Goal: Task Accomplishment & Management: Use online tool/utility

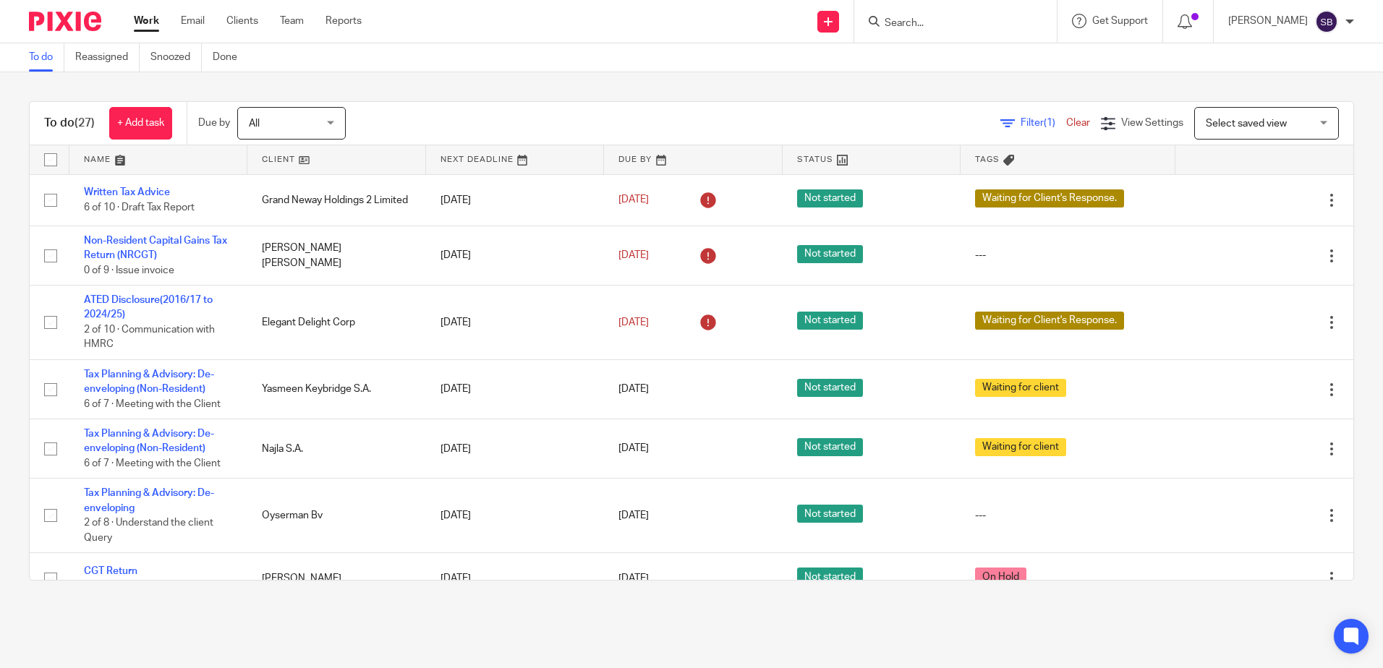
click at [914, 22] on input "Search" at bounding box center [948, 23] width 130 height 13
click at [917, 26] on input "Search" at bounding box center [948, 23] width 130 height 13
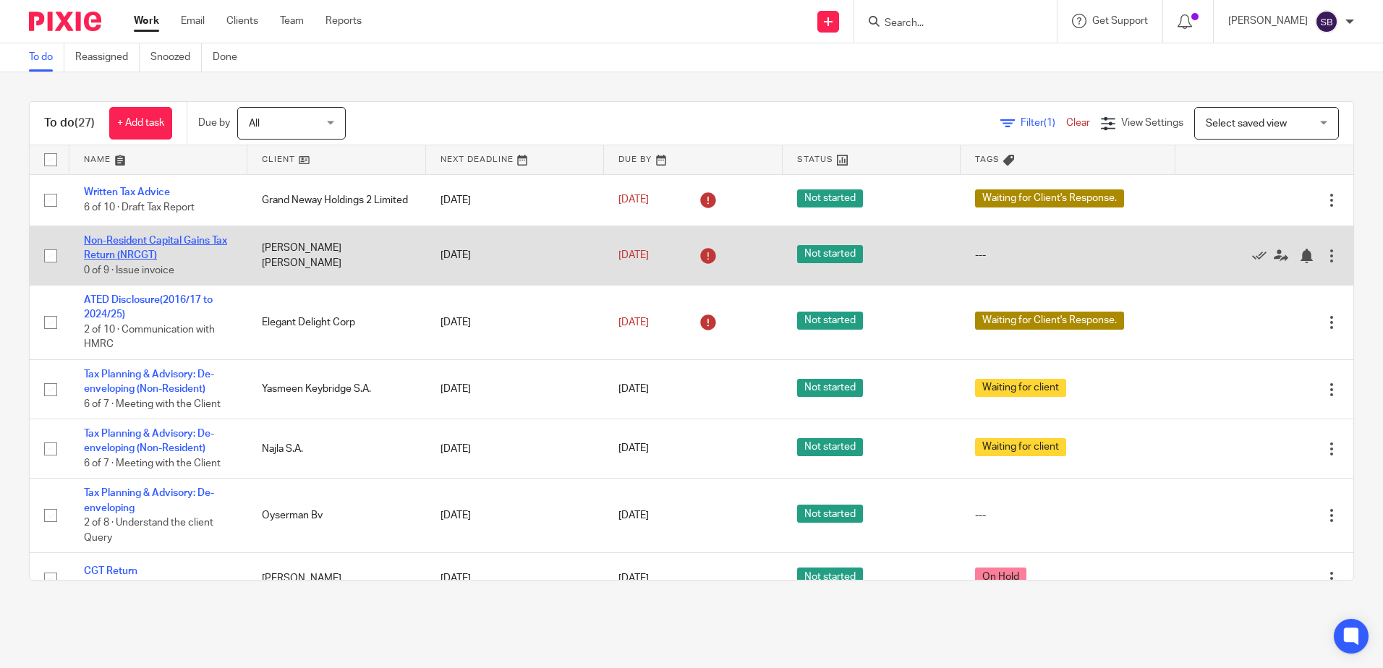
click at [150, 245] on link "Non-Resident Capital Gains Tax Return (NRCGT)" at bounding box center [155, 248] width 143 height 25
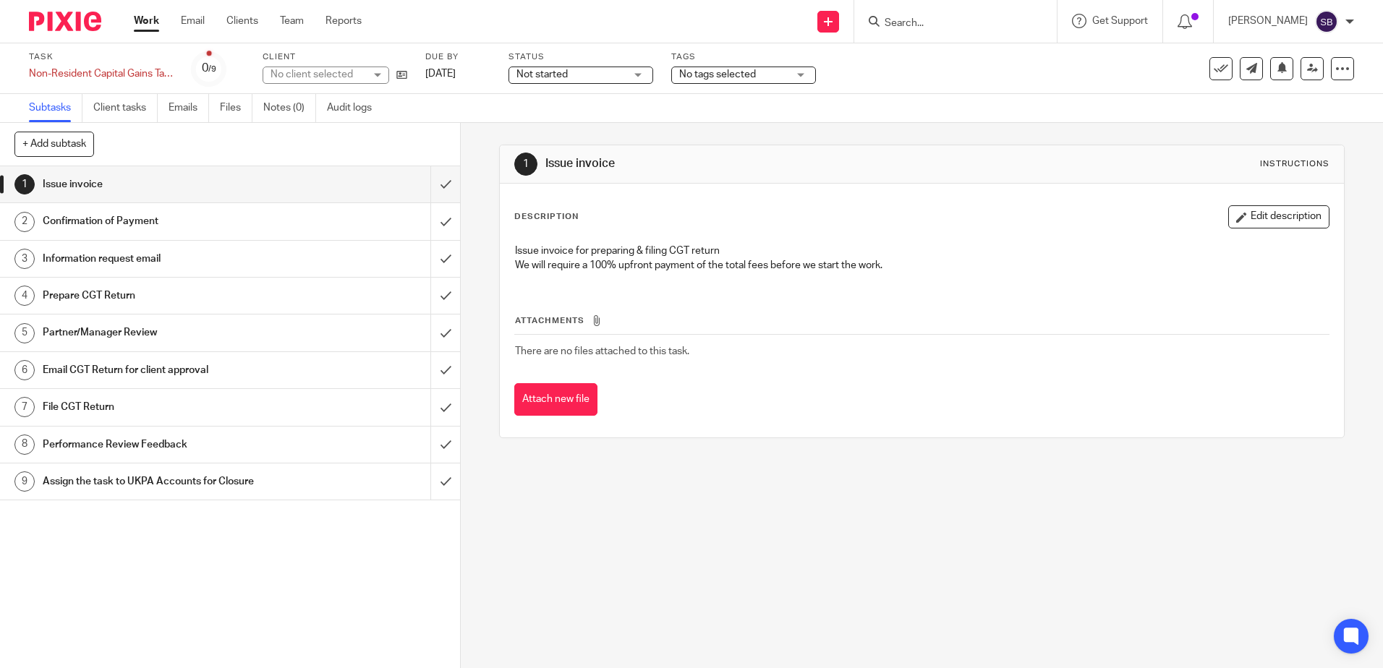
click at [132, 251] on h1 "Information request email" at bounding box center [167, 259] width 249 height 22
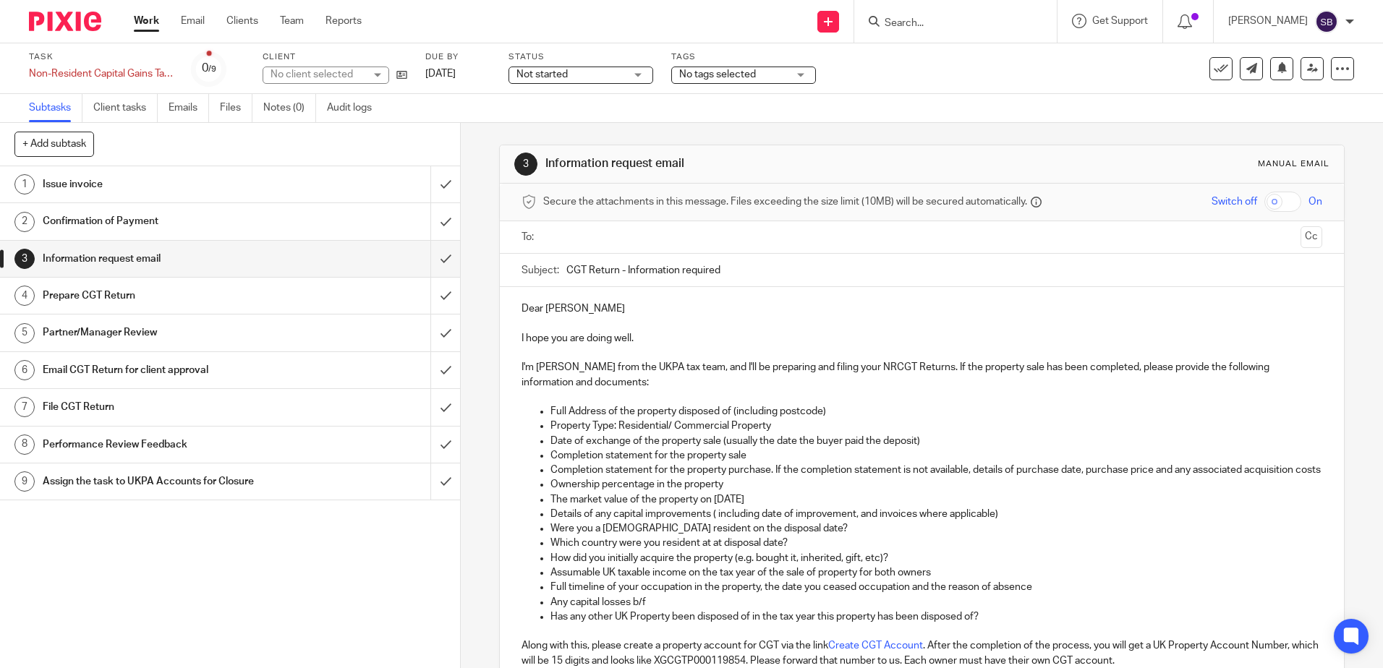
scroll to position [258, 0]
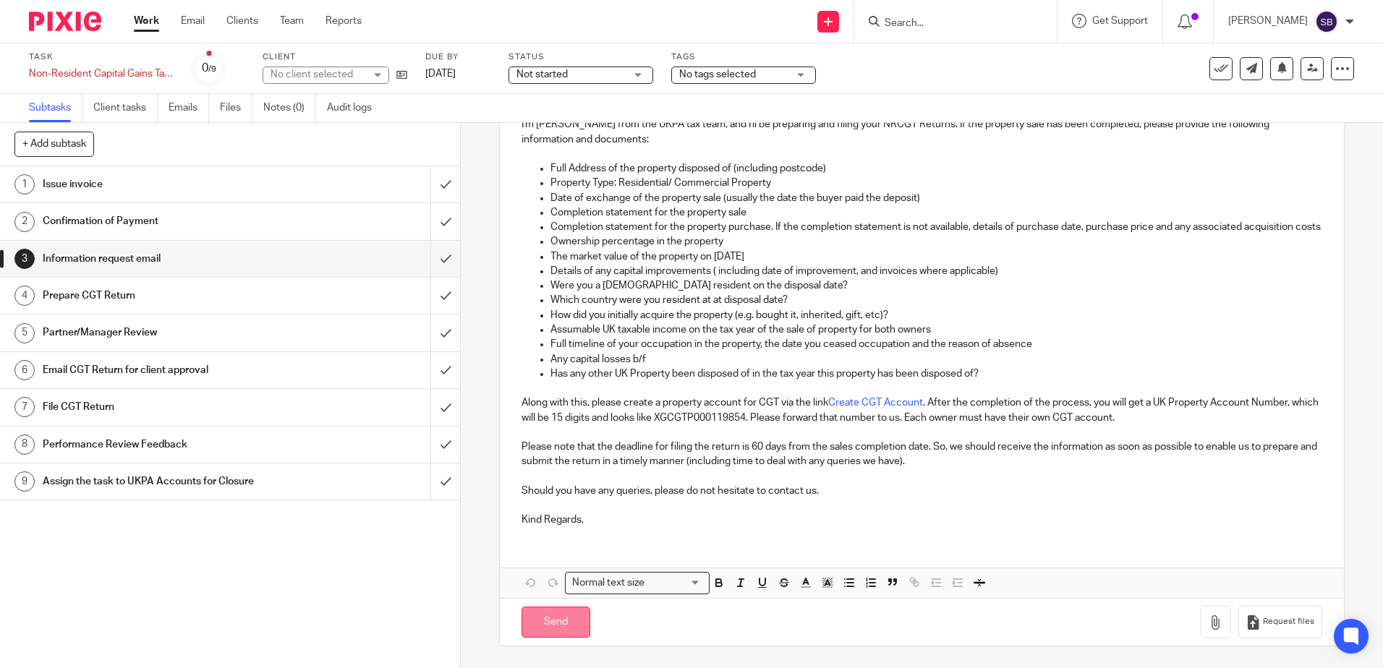
click at [551, 626] on input "Send" at bounding box center [556, 622] width 69 height 31
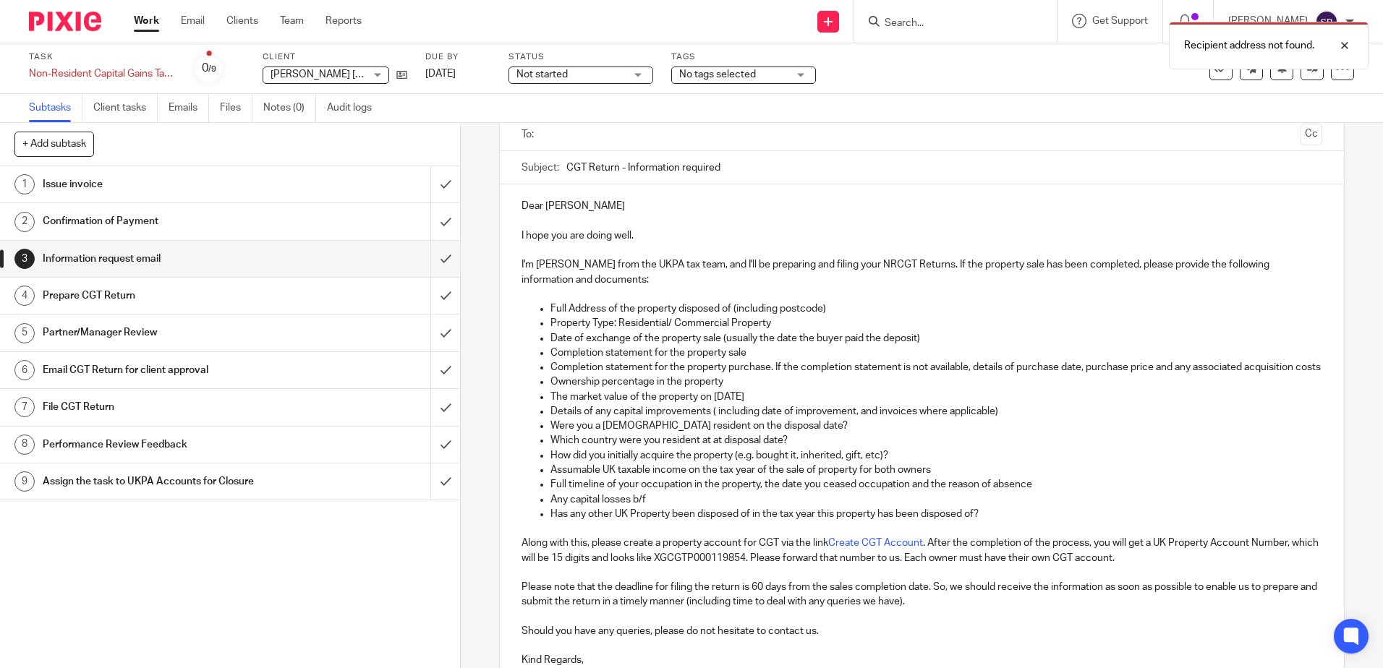
scroll to position [0, 0]
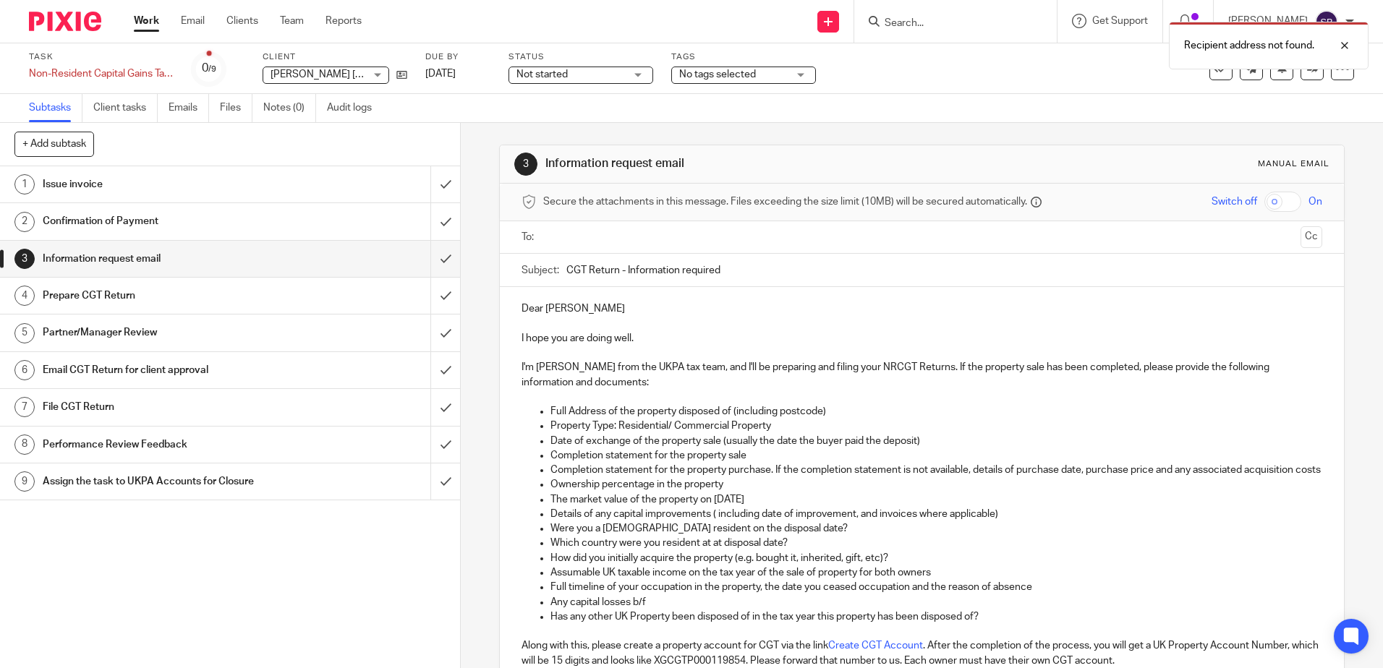
click at [624, 234] on input "text" at bounding box center [921, 237] width 746 height 17
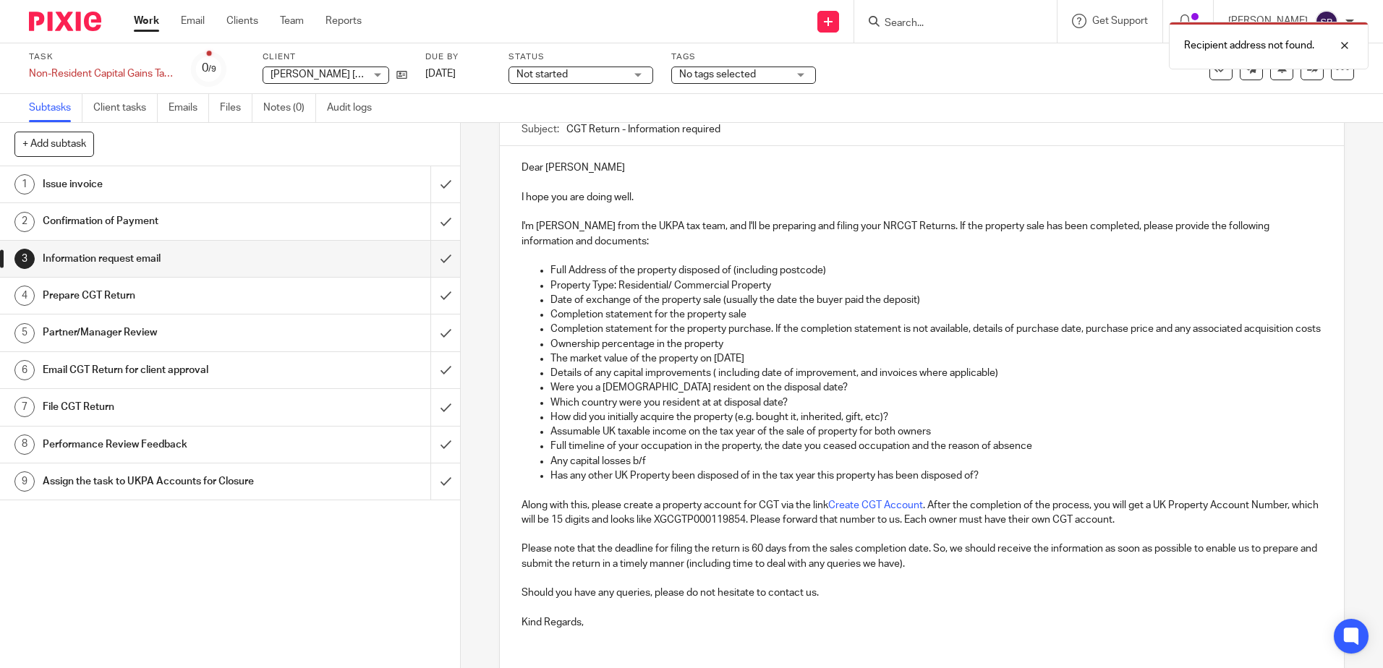
scroll to position [260, 0]
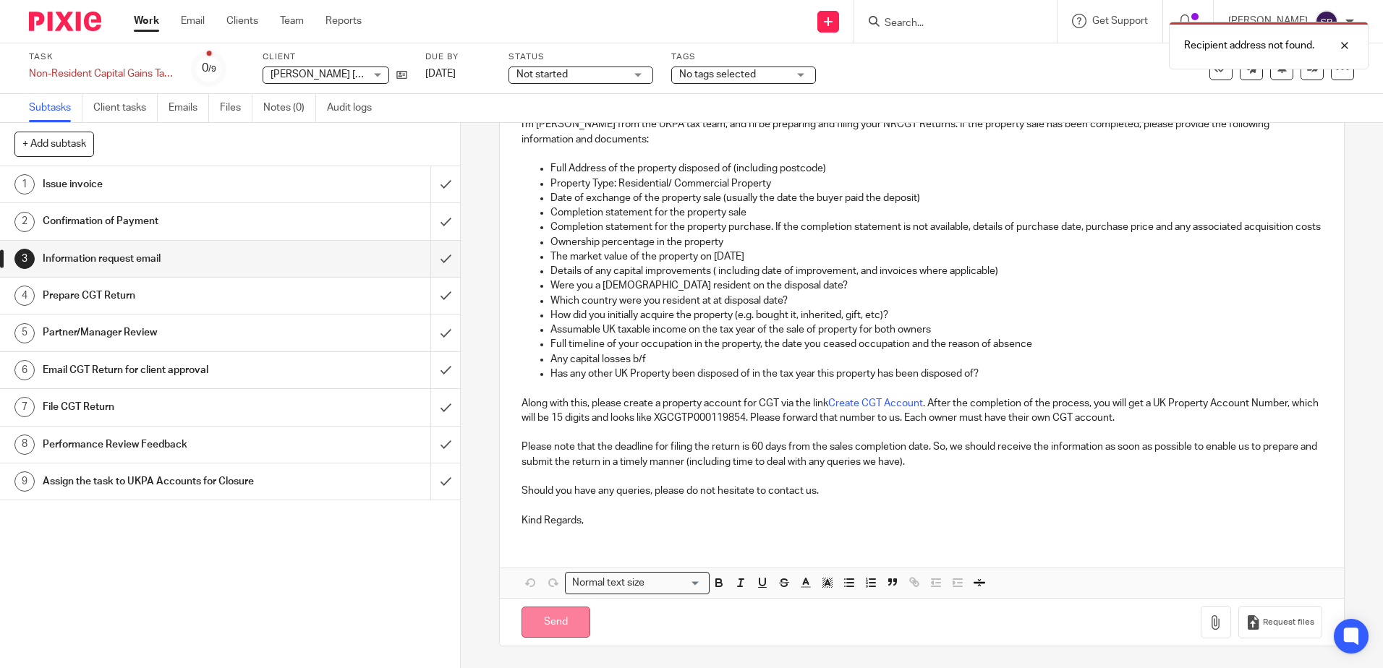
click at [541, 618] on input "Send" at bounding box center [556, 622] width 69 height 31
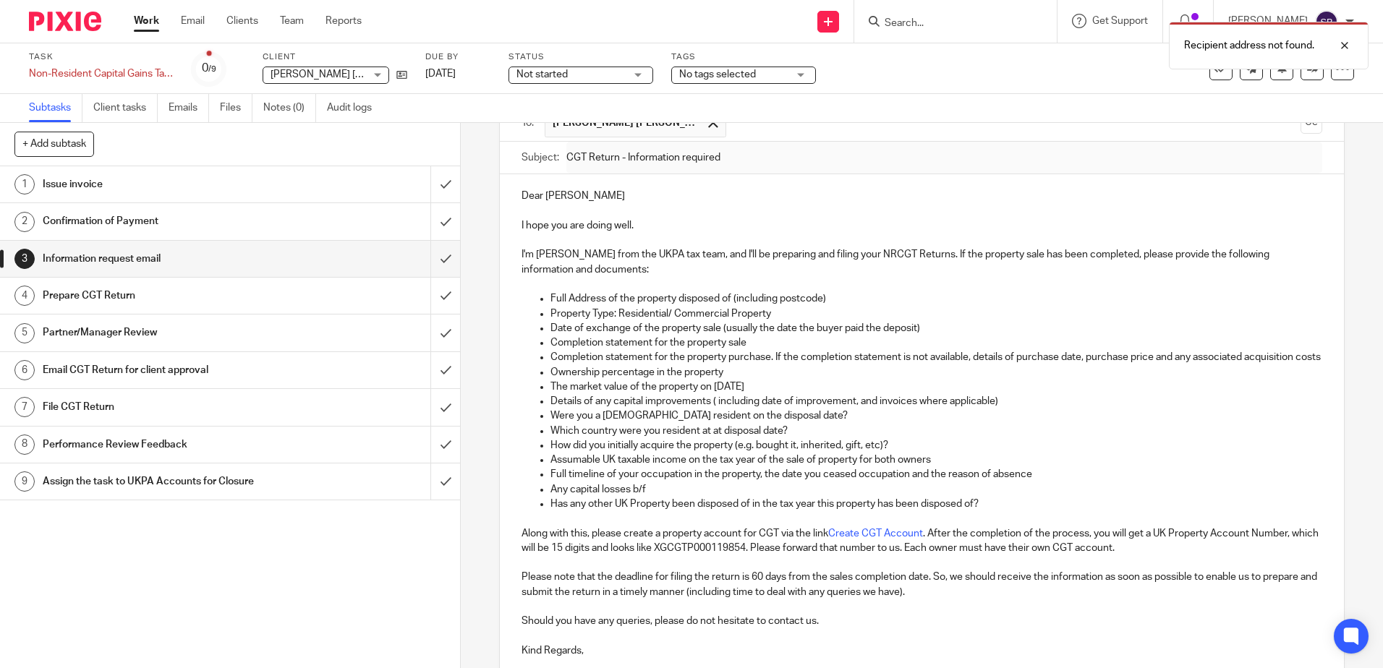
type input "Sent"
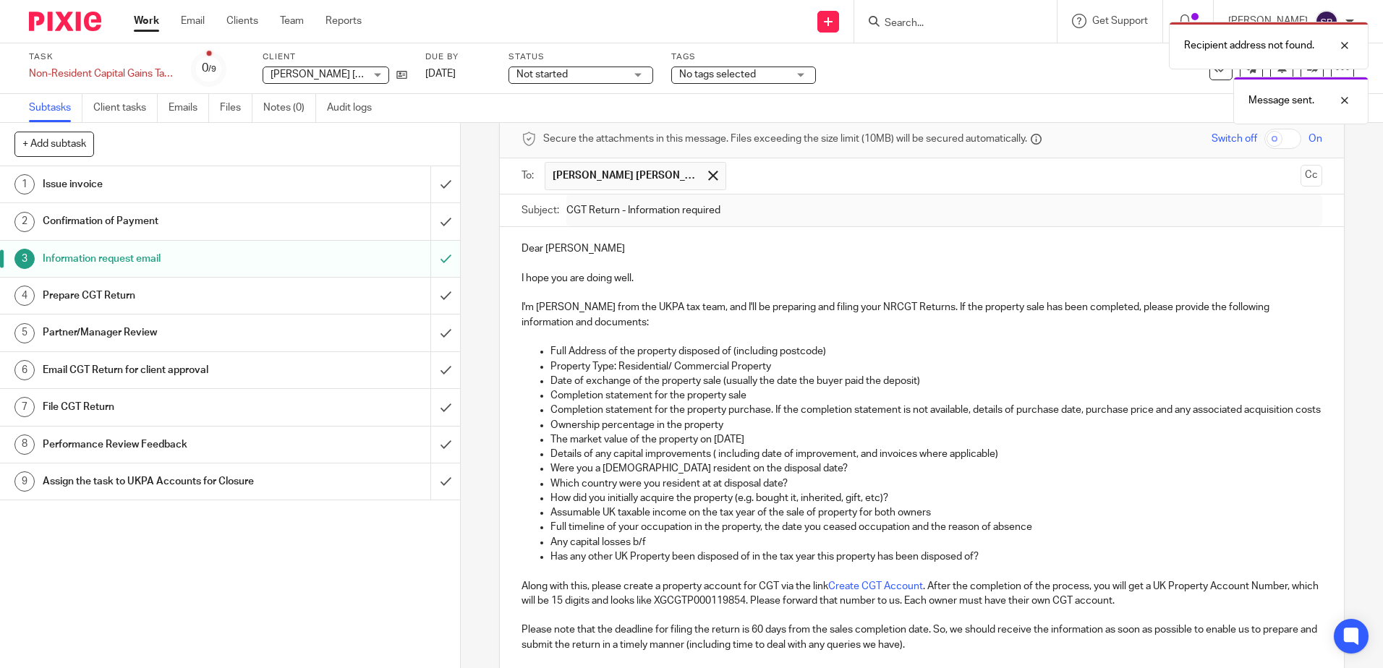
scroll to position [0, 0]
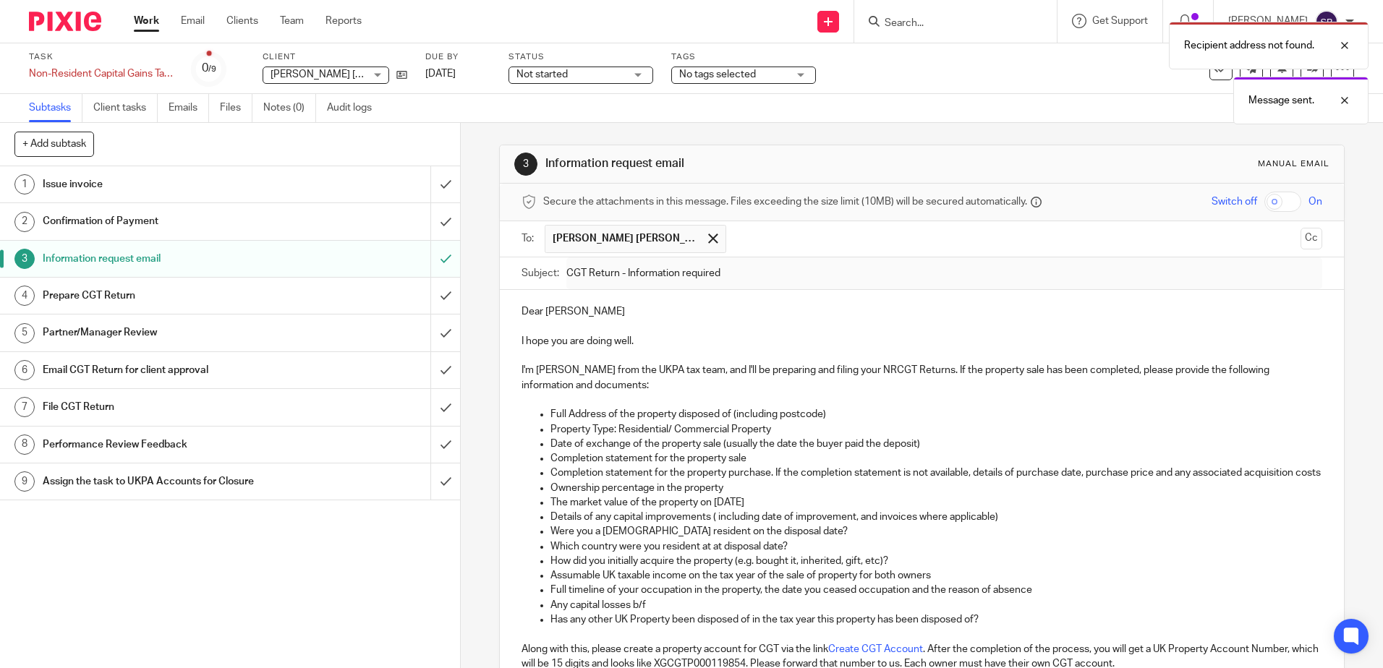
click at [74, 17] on img at bounding box center [65, 22] width 72 height 20
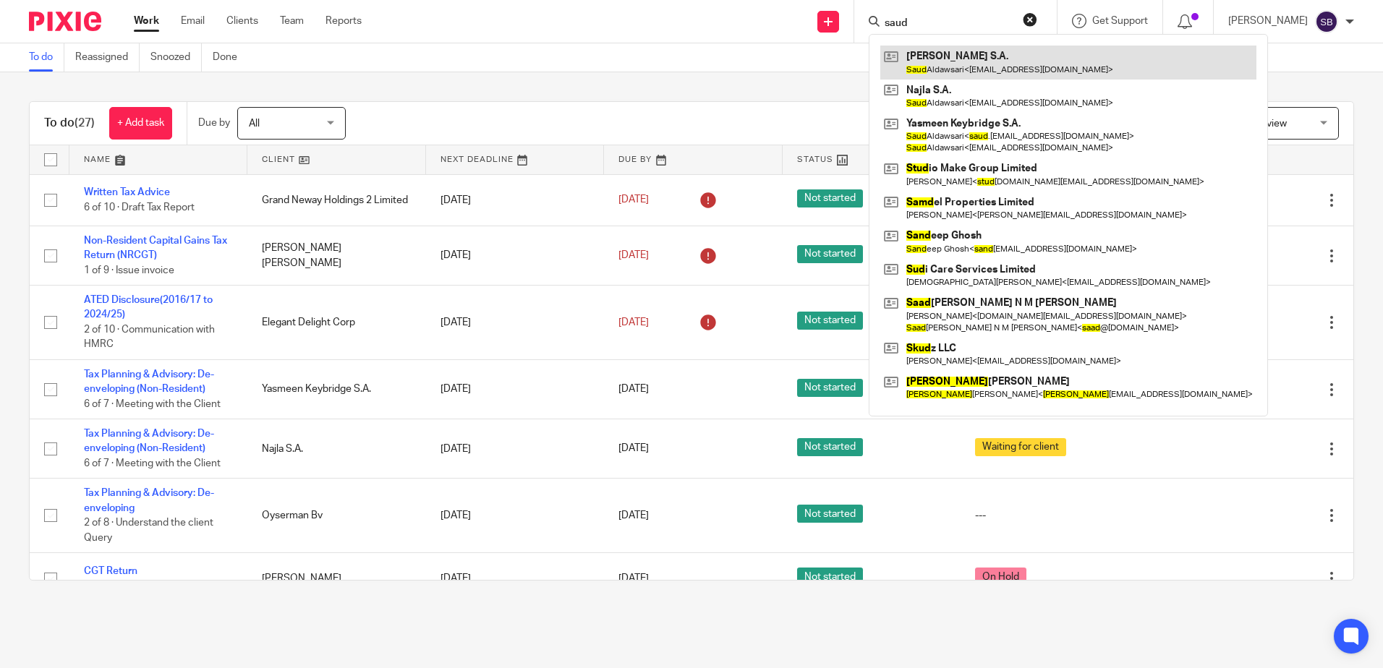
type input "saud"
click at [972, 59] on link at bounding box center [1068, 62] width 376 height 33
click at [980, 63] on link at bounding box center [1068, 62] width 376 height 33
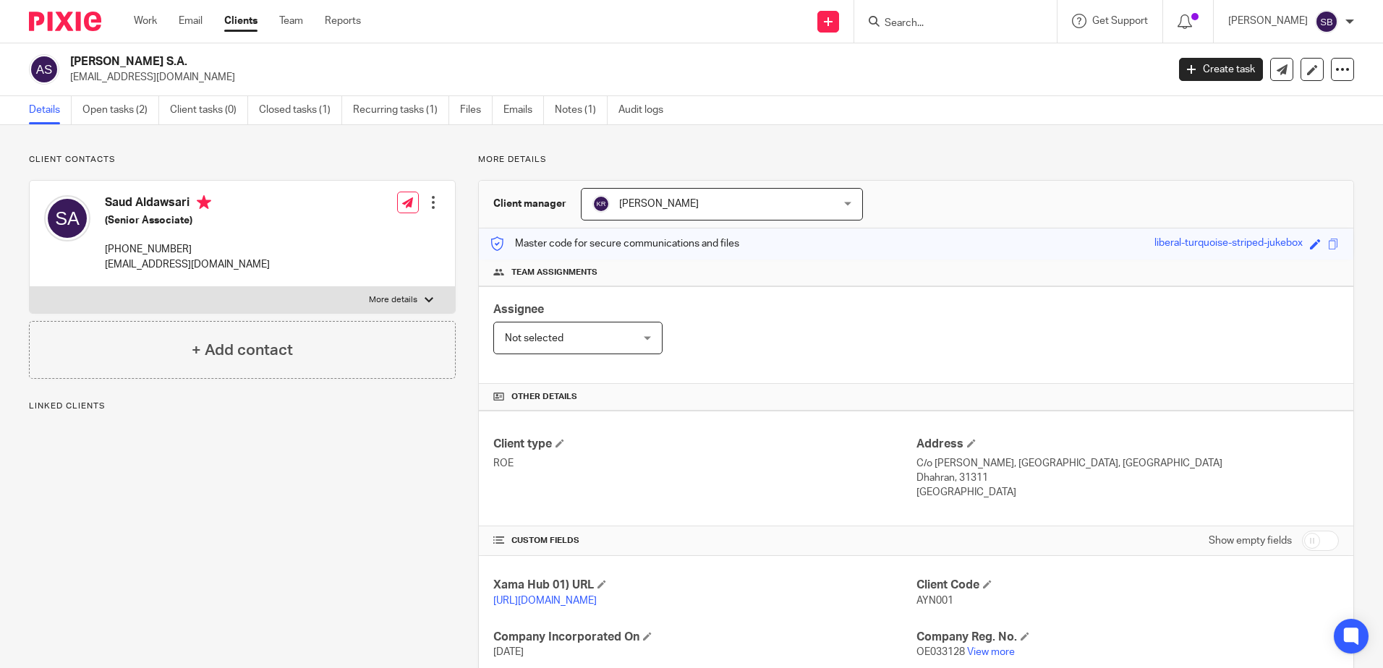
drag, startPoint x: 217, startPoint y: 245, endPoint x: 103, endPoint y: 250, distance: 114.4
click at [103, 250] on div "Saud Aldawsari (Senior Associate) [PHONE_NUMBER] [EMAIL_ADDRESS][DOMAIN_NAME] E…" at bounding box center [242, 234] width 425 height 106
copy p "[PHONE_NUMBER]"
click at [938, 475] on p "Dhahran, 31311" at bounding box center [1128, 478] width 422 height 14
